Goal: Task Accomplishment & Management: Use online tool/utility

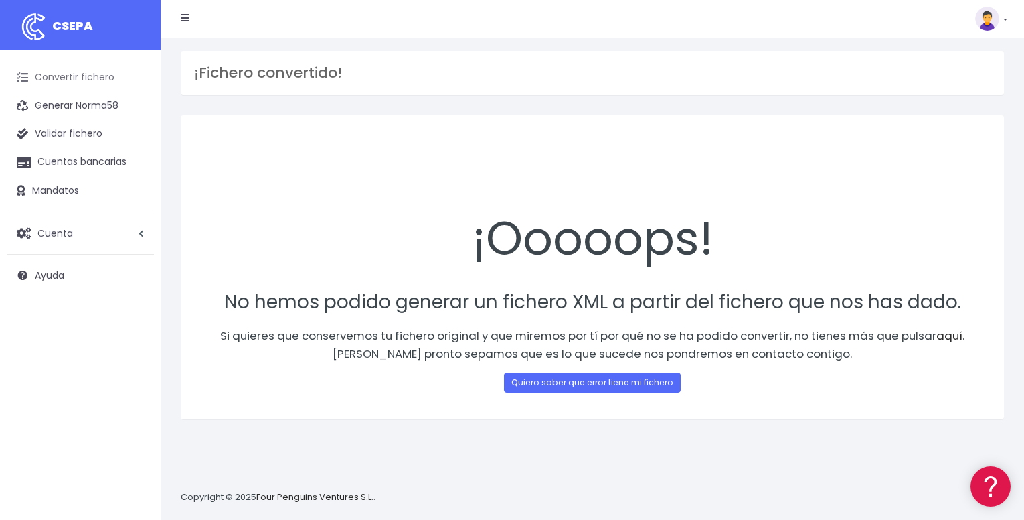
click at [94, 85] on link "Convertir fichero" at bounding box center [80, 78] width 147 height 28
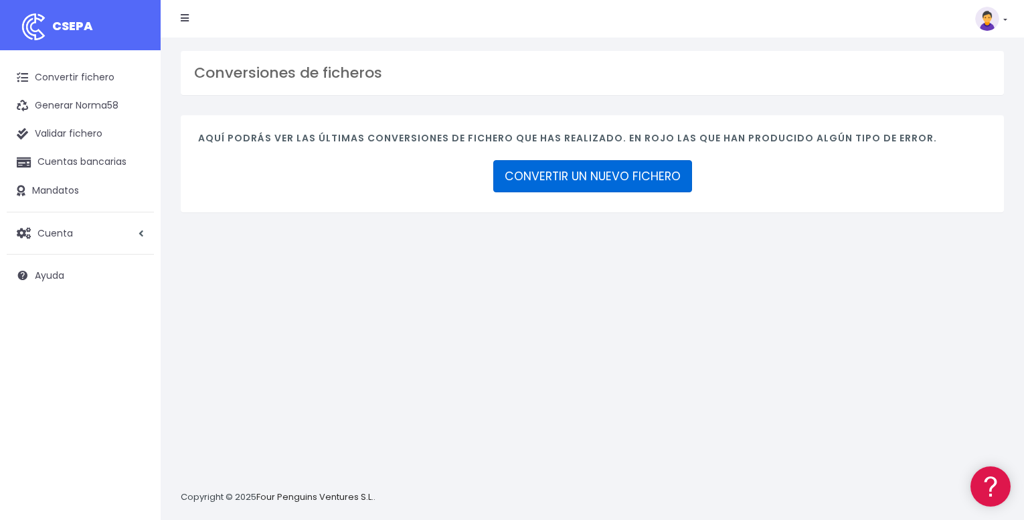
click at [536, 182] on link "CONVERTIR UN NUEVO FICHERO" at bounding box center [592, 176] width 199 height 32
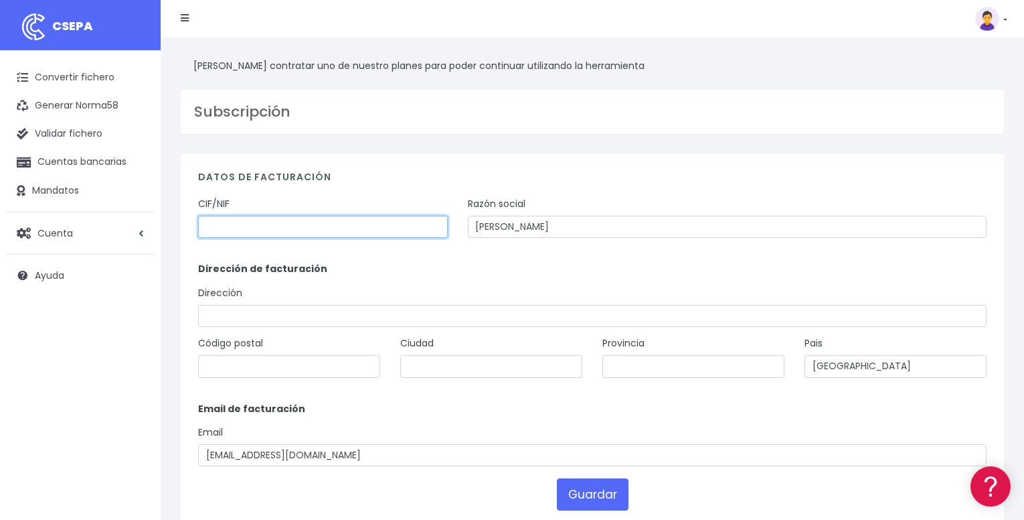
click at [415, 216] on input "text" at bounding box center [323, 227] width 250 height 23
type input "46916430H"
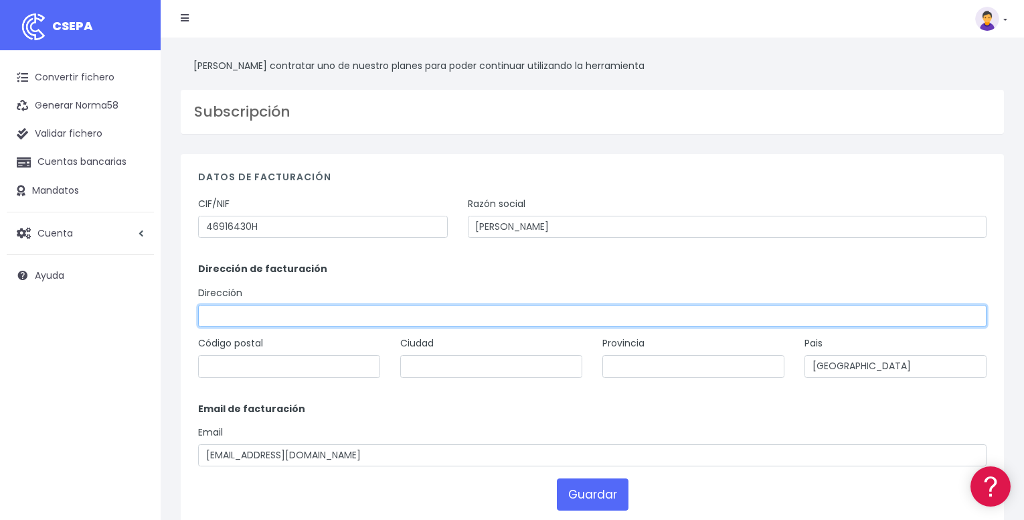
click at [354, 315] on input "text" at bounding box center [592, 316] width 789 height 23
type input "calle francisco añón 13"
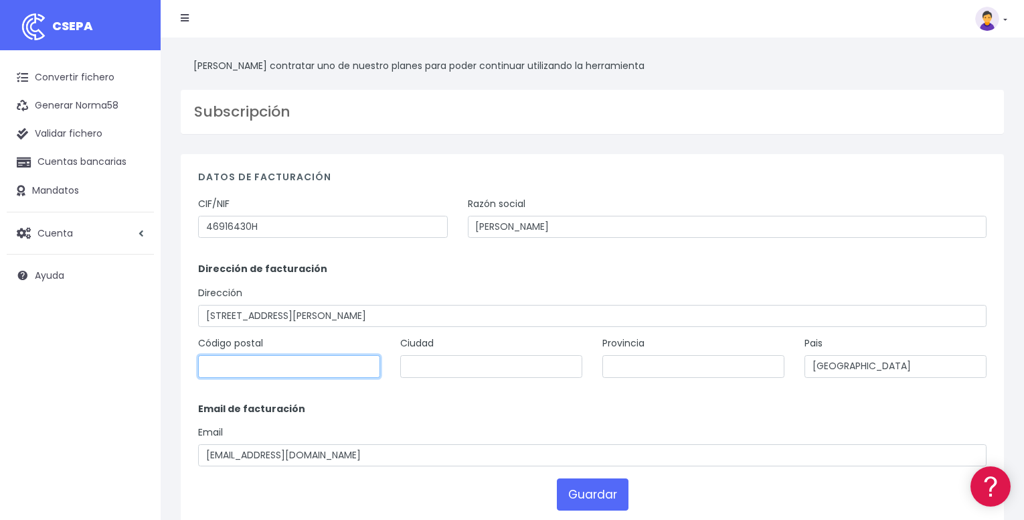
type input "15010"
type input "coruña"
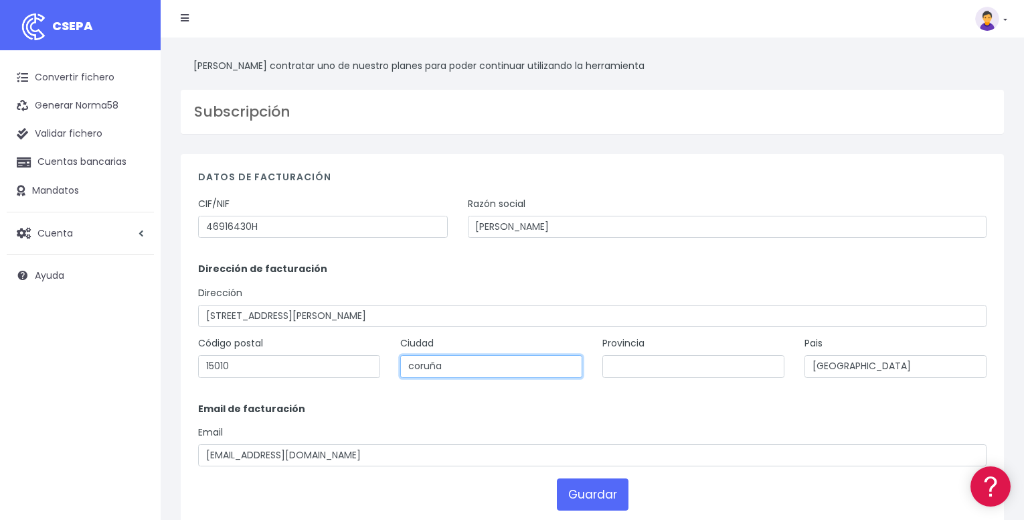
type input "[GEOGRAPHIC_DATA]"
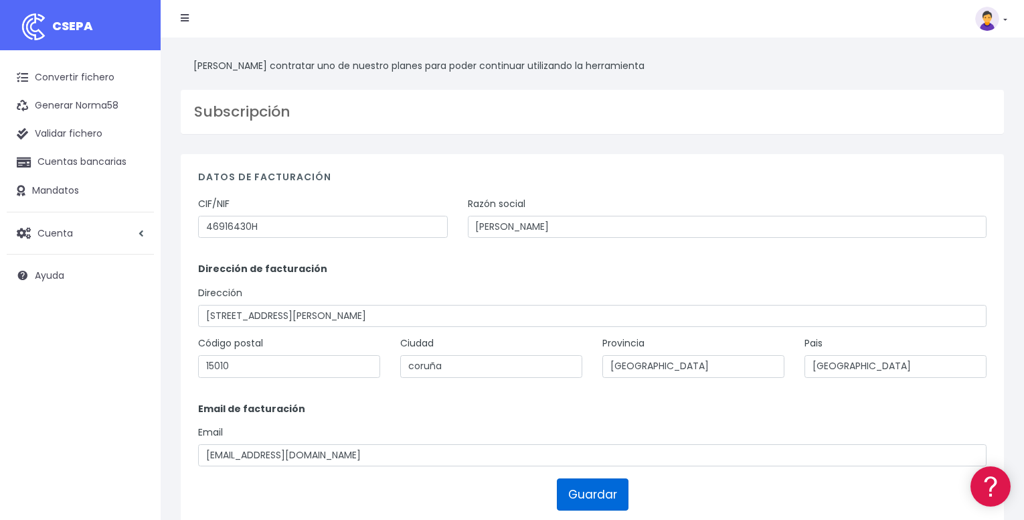
click at [579, 493] on button "Guardar" at bounding box center [593, 494] width 72 height 32
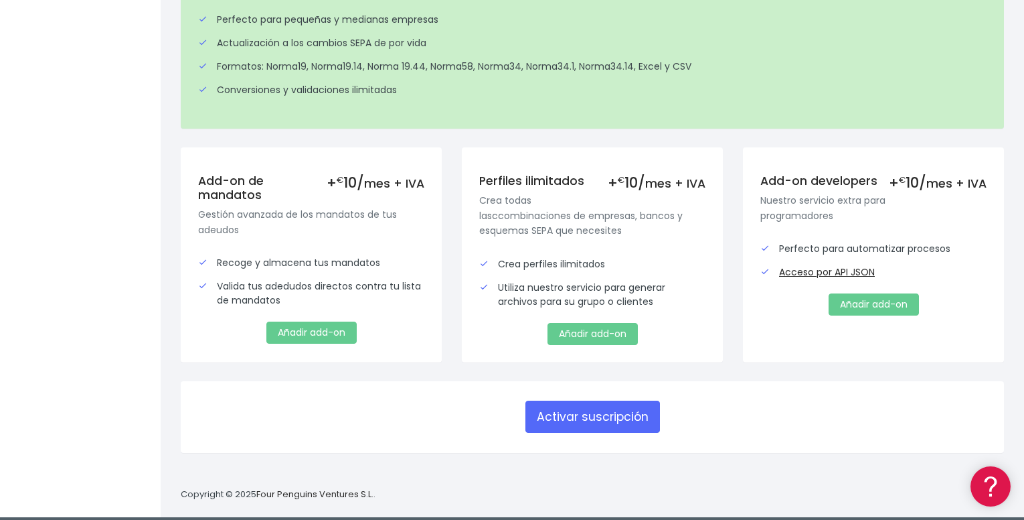
scroll to position [385, 0]
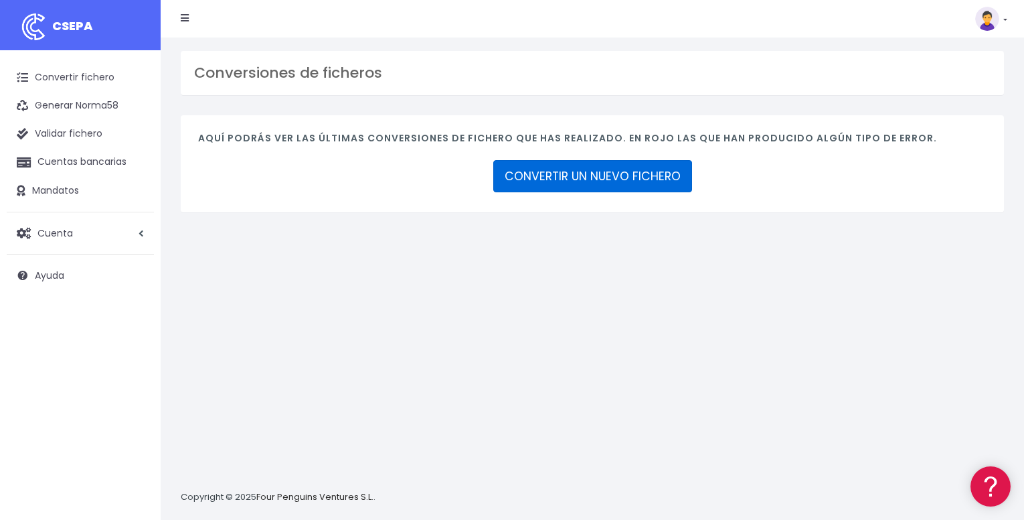
click at [532, 186] on link "CONVERTIR UN NUEVO FICHERO" at bounding box center [592, 176] width 199 height 32
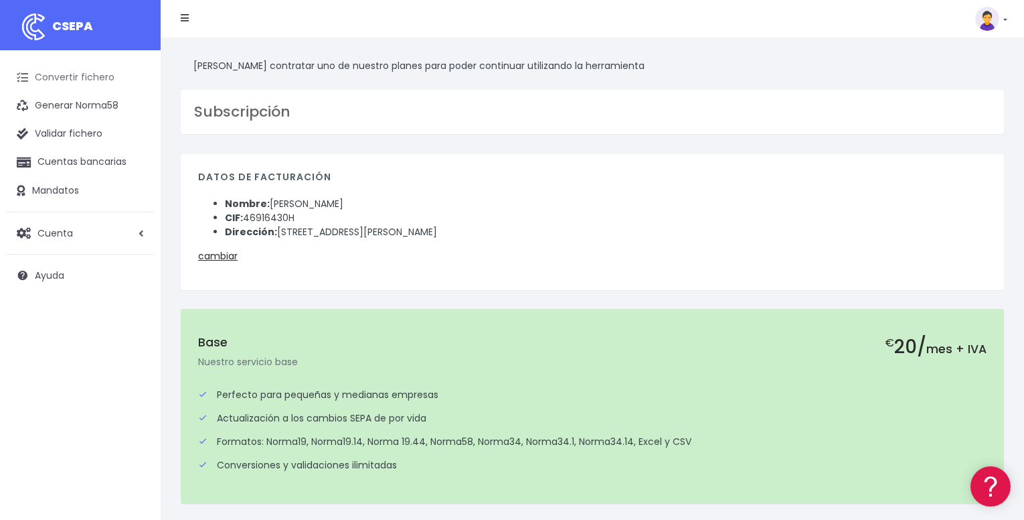
click at [104, 81] on link "Convertir fichero" at bounding box center [80, 78] width 147 height 28
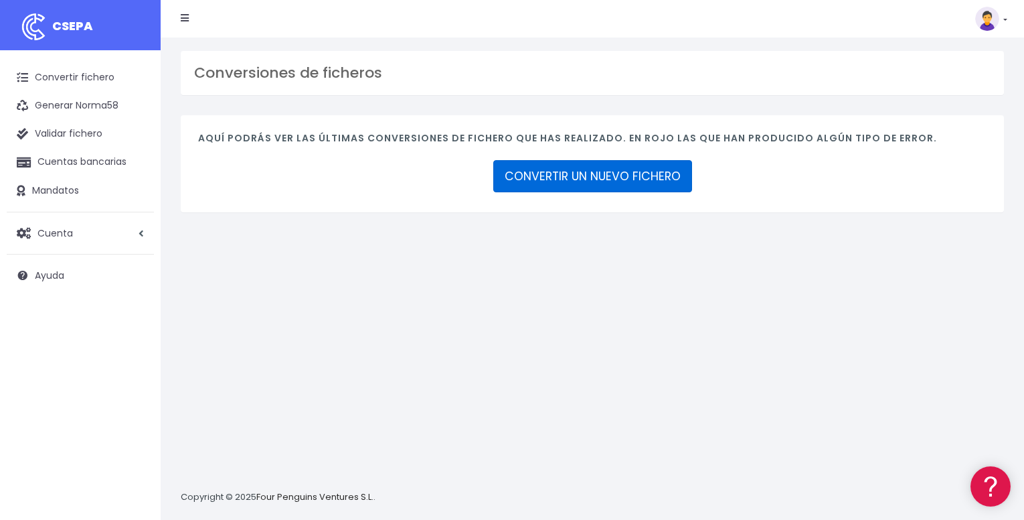
click at [517, 185] on link "CONVERTIR UN NUEVO FICHERO" at bounding box center [592, 176] width 199 height 32
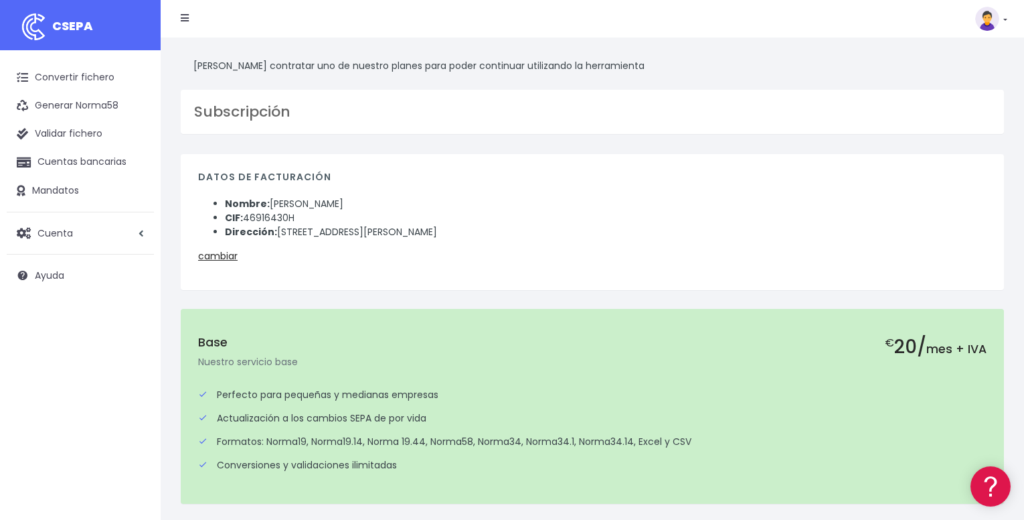
scroll to position [385, 0]
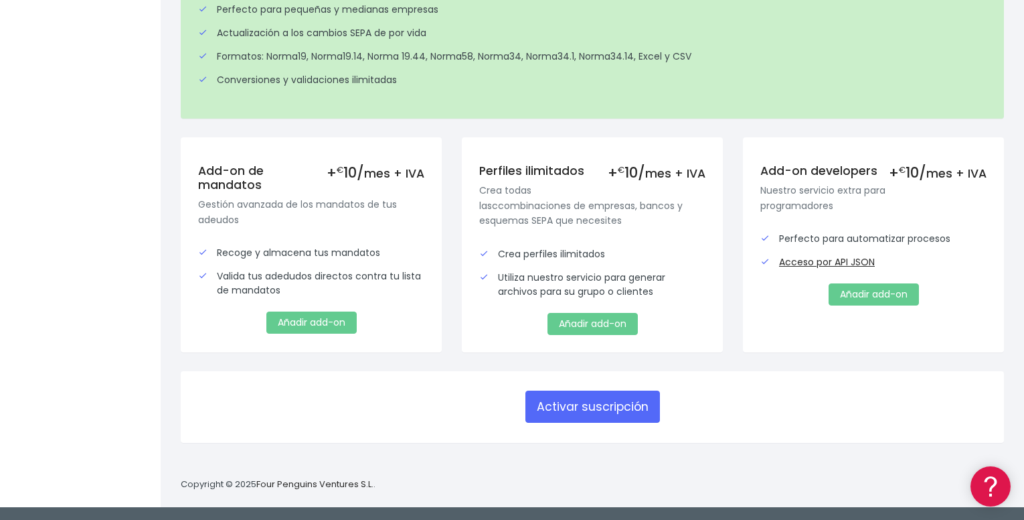
click at [23, 420] on div "Convertir fichero Generar Norma58 Validar fichero Cuentas bancarias Mandatos Cu…" at bounding box center [80, 92] width 161 height 854
